Goal: Find specific page/section

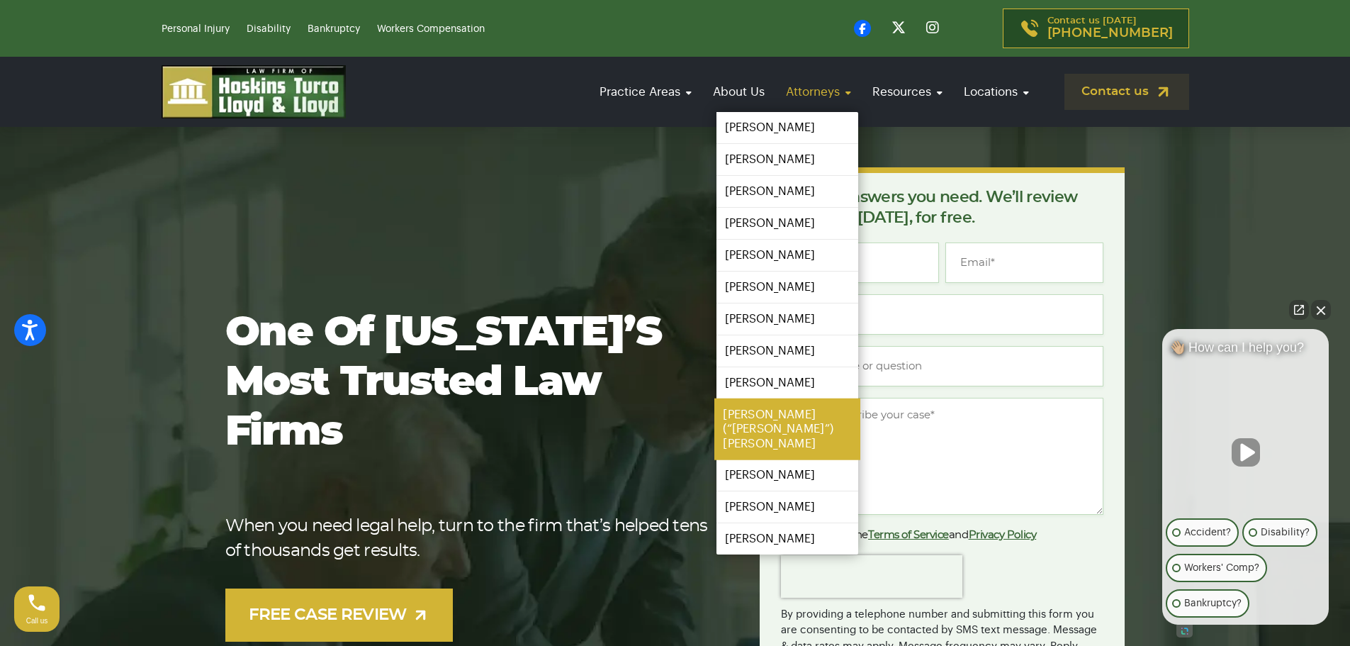
click at [756, 418] on link "[PERSON_NAME] (“[PERSON_NAME]”) [PERSON_NAME]" at bounding box center [787, 429] width 146 height 62
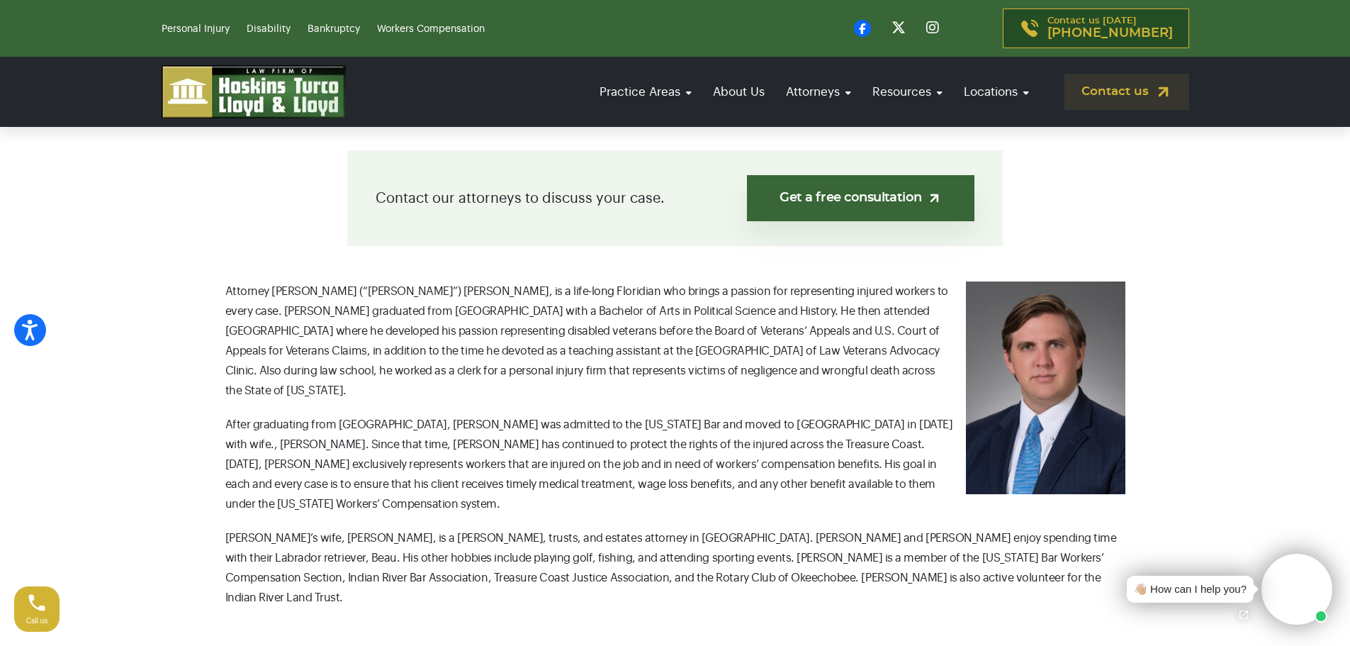
scroll to position [354, 0]
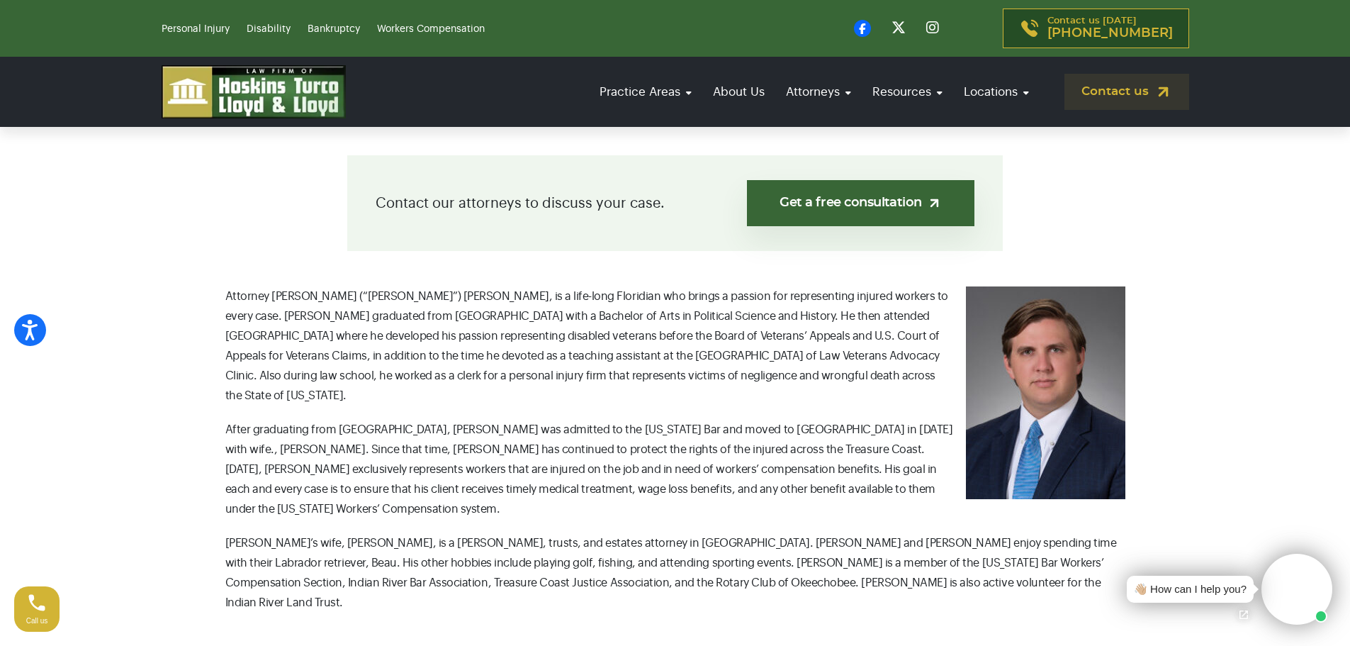
click at [307, 89] on img at bounding box center [254, 91] width 184 height 53
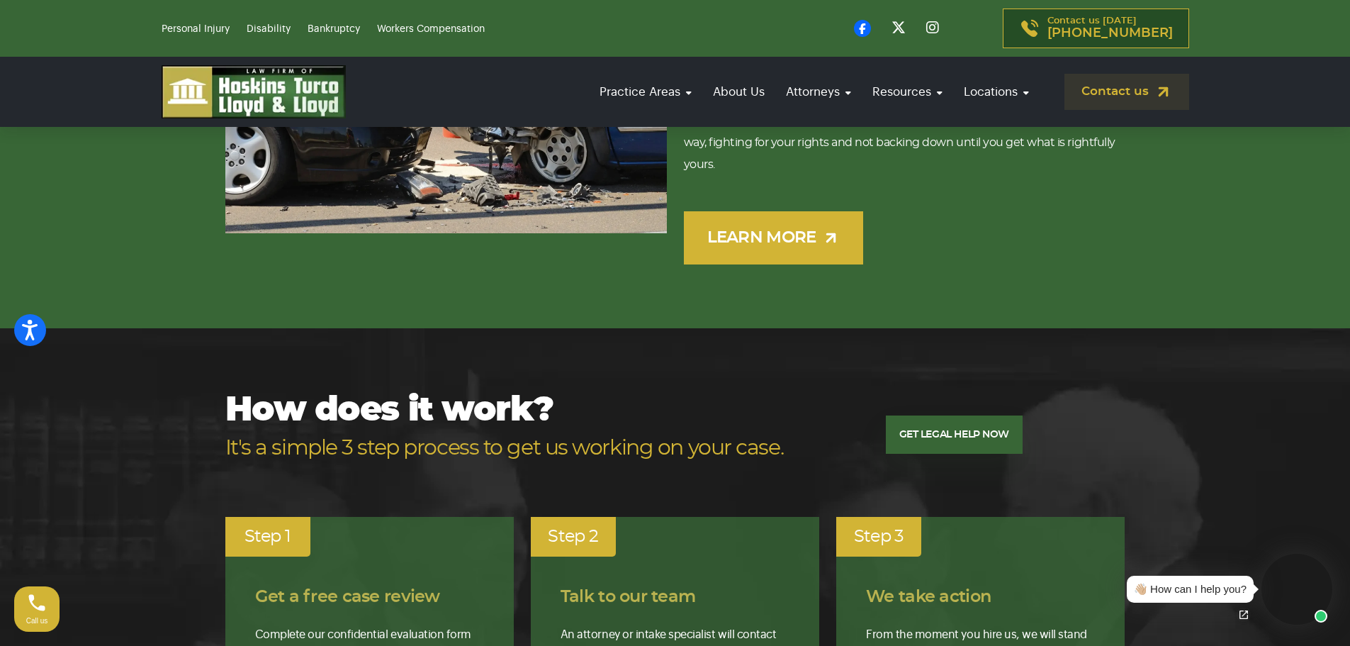
scroll to position [2552, 0]
